Goal: Task Accomplishment & Management: Use online tool/utility

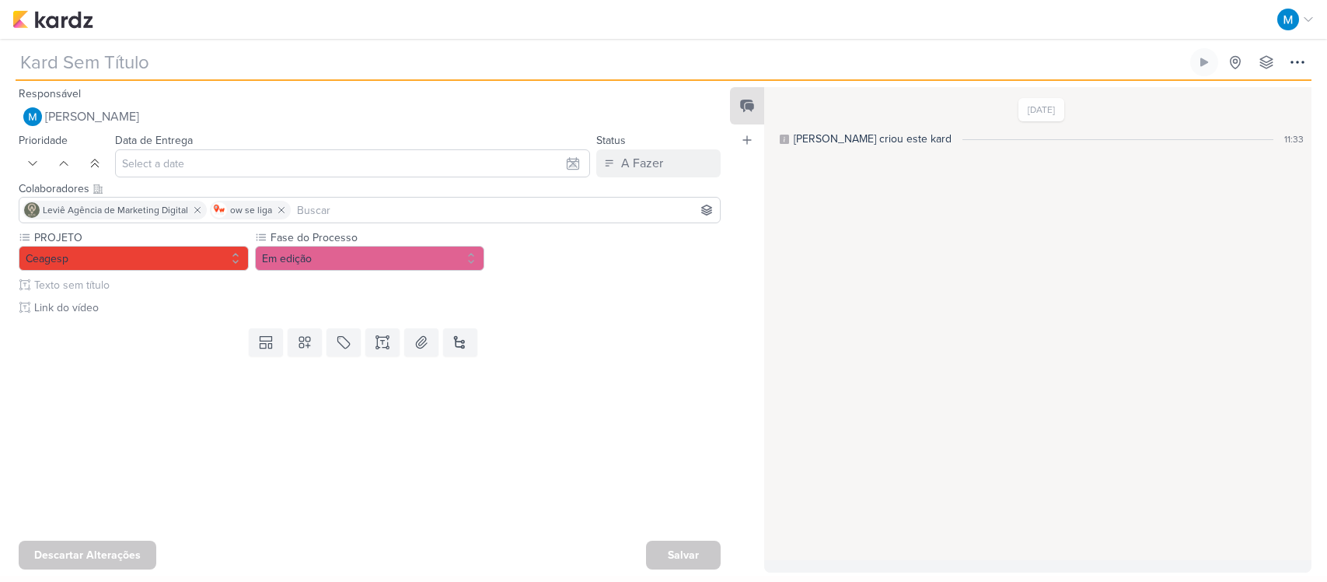
type input "[REELS] Melhores Momentos (matérias da TV)"
type input "[DATE] 23:59"
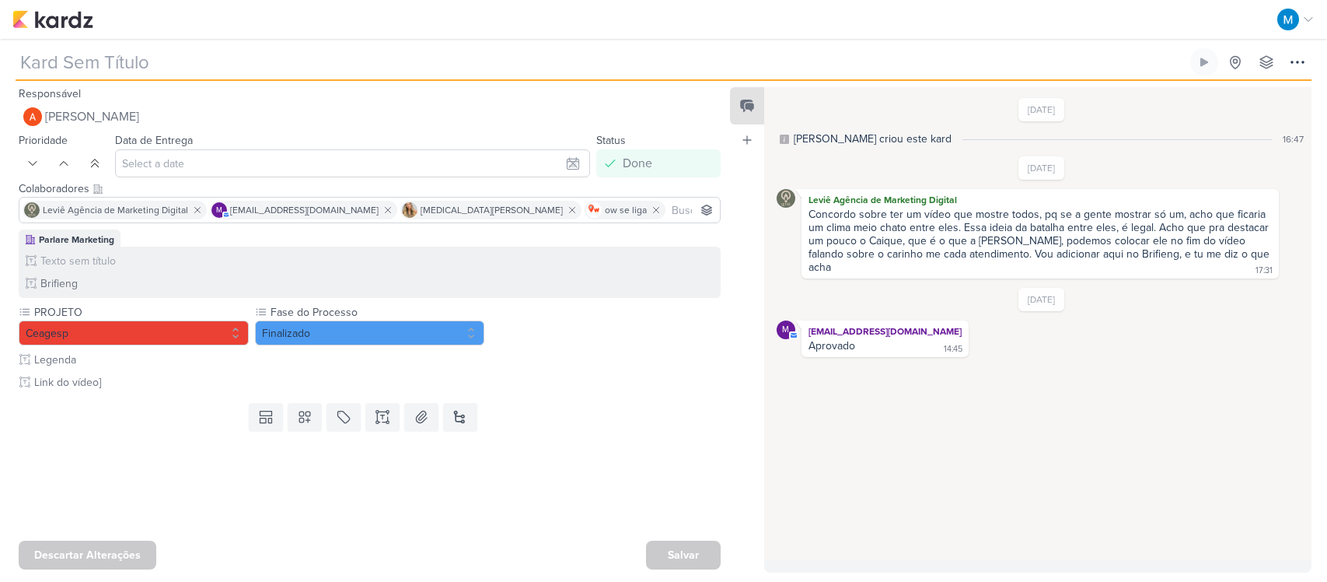
type input "[REELS] Caique"
type input "[DATE] 23:59"
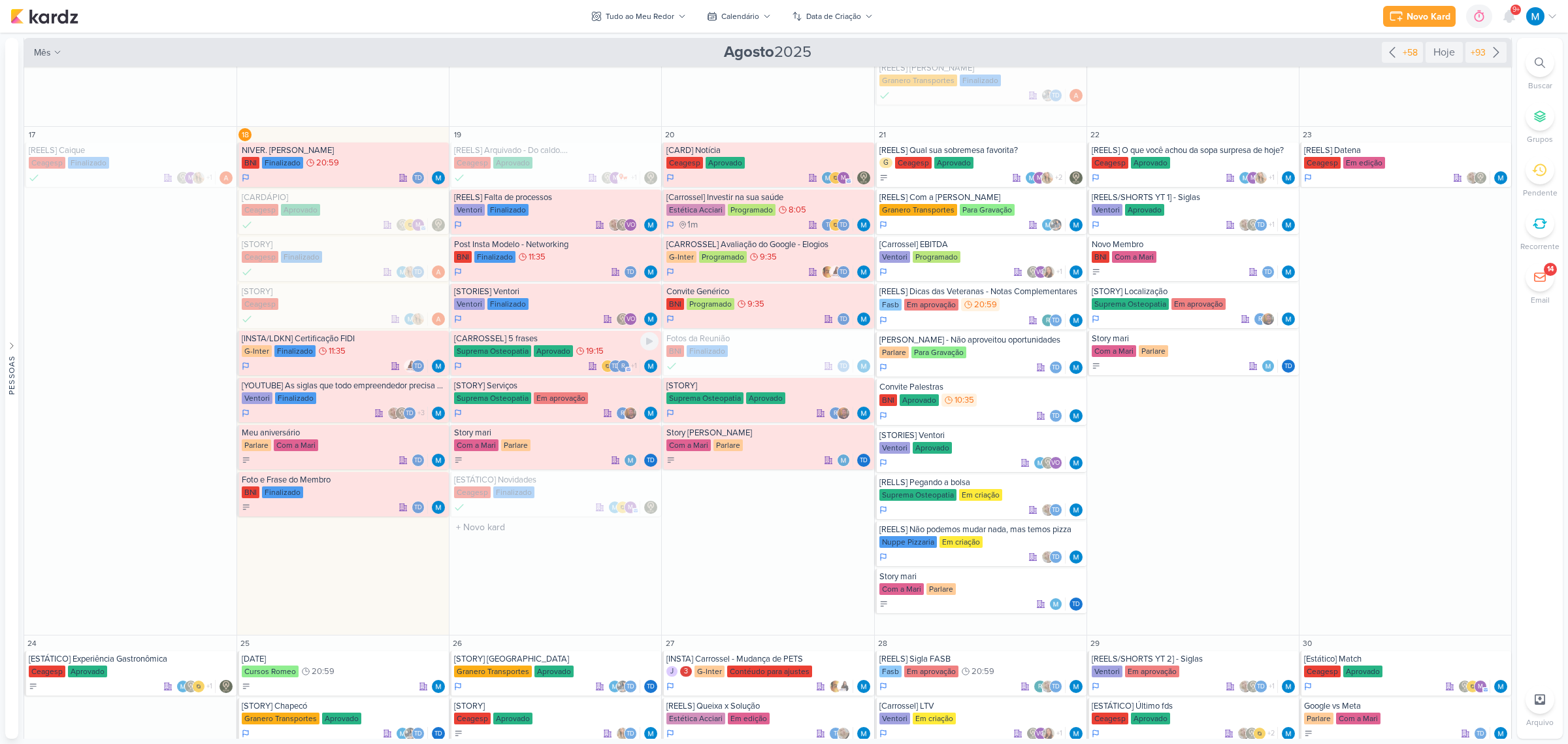
scroll to position [654, 0]
